Goal: Information Seeking & Learning: Learn about a topic

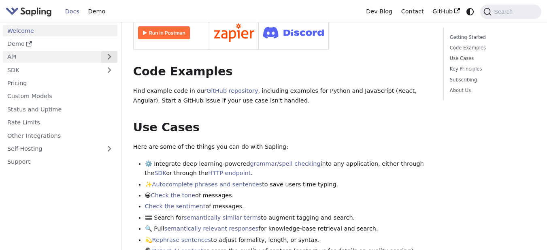
click at [106, 59] on button "Expand sidebar category 'API'" at bounding box center [109, 57] width 16 height 12
